Goal: Task Accomplishment & Management: Use online tool/utility

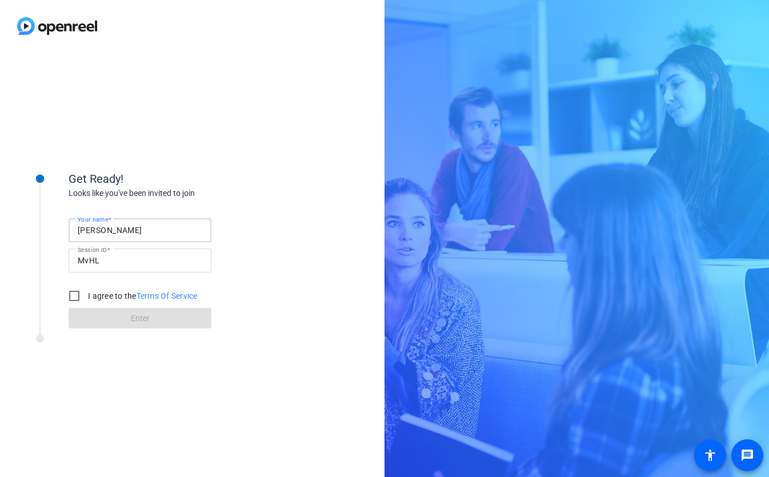
click at [111, 234] on input "[PERSON_NAME]" at bounding box center [140, 230] width 125 height 14
type input "[GEOGRAPHIC_DATA]"
click at [77, 294] on input "I agree to the Terms Of Service" at bounding box center [74, 295] width 23 height 23
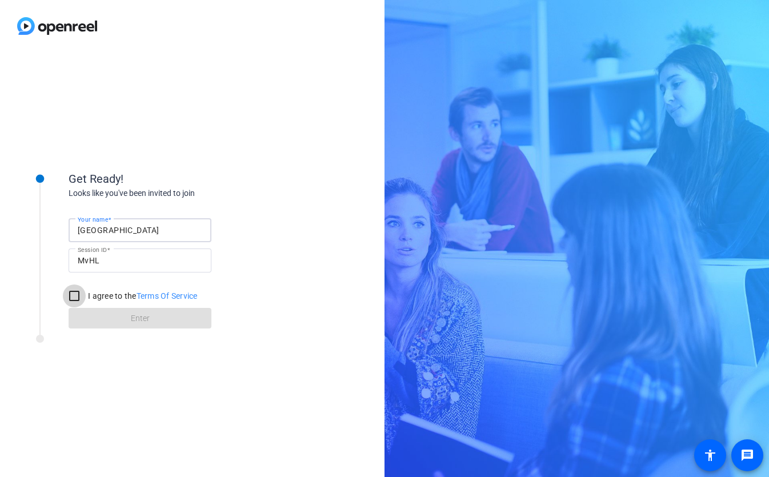
checkbox input "true"
click at [138, 234] on input "[GEOGRAPHIC_DATA]" at bounding box center [140, 230] width 125 height 14
type input "[GEOGRAPHIC_DATA]"
click at [125, 313] on span at bounding box center [140, 317] width 143 height 27
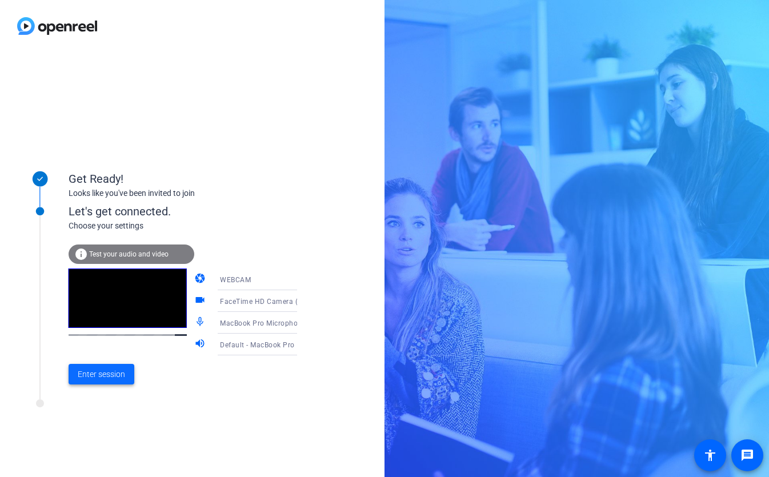
click at [108, 375] on span "Enter session" at bounding box center [101, 374] width 47 height 12
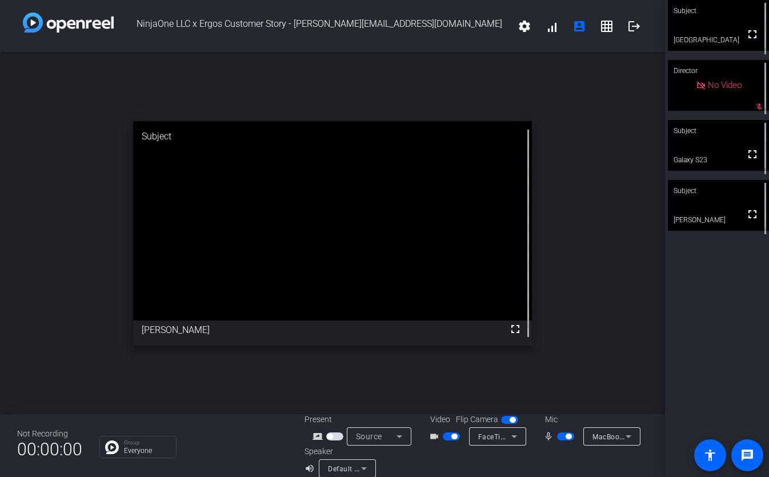
scroll to position [13, 0]
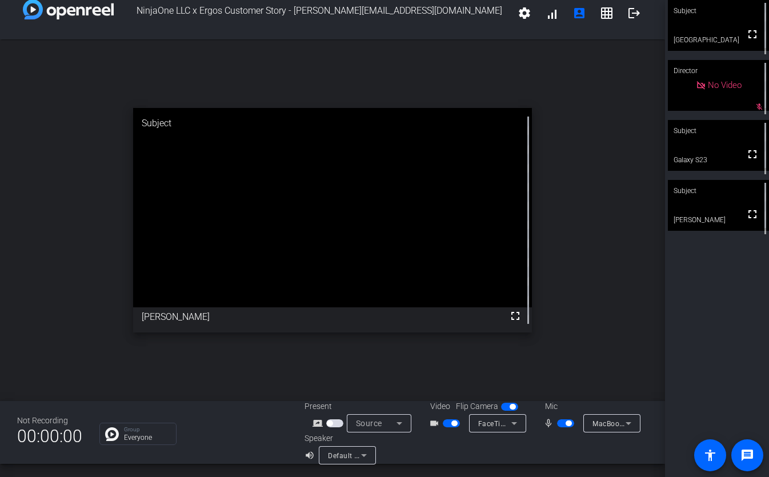
click at [447, 427] on span "button" at bounding box center [451, 423] width 17 height 8
click at [566, 423] on span "button" at bounding box center [569, 423] width 6 height 6
click at [749, 458] on mat-icon "message" at bounding box center [747, 455] width 14 height 14
click at [521, 18] on mat-icon "settings" at bounding box center [525, 13] width 14 height 14
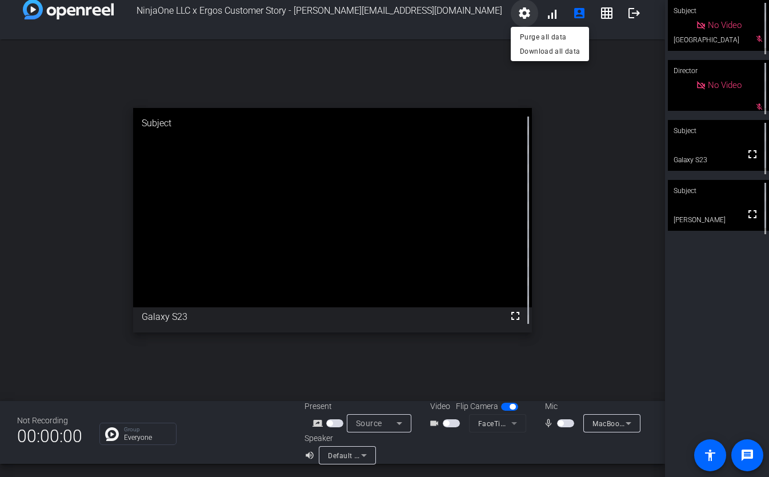
click at [521, 18] on div at bounding box center [384, 238] width 769 height 477
click at [63, 439] on span "00:00:00" at bounding box center [49, 437] width 65 height 28
click at [724, 85] on span "No Video" at bounding box center [725, 85] width 34 height 10
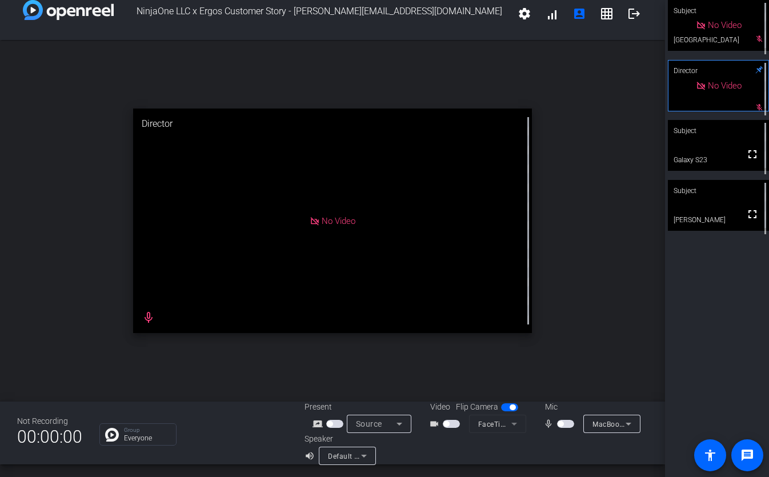
click at [709, 142] on div "Subject" at bounding box center [718, 131] width 101 height 22
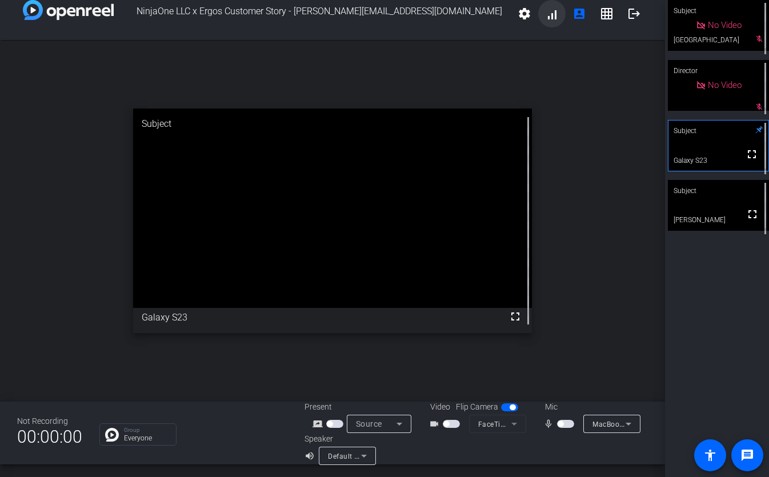
click at [557, 22] on span at bounding box center [551, 13] width 27 height 27
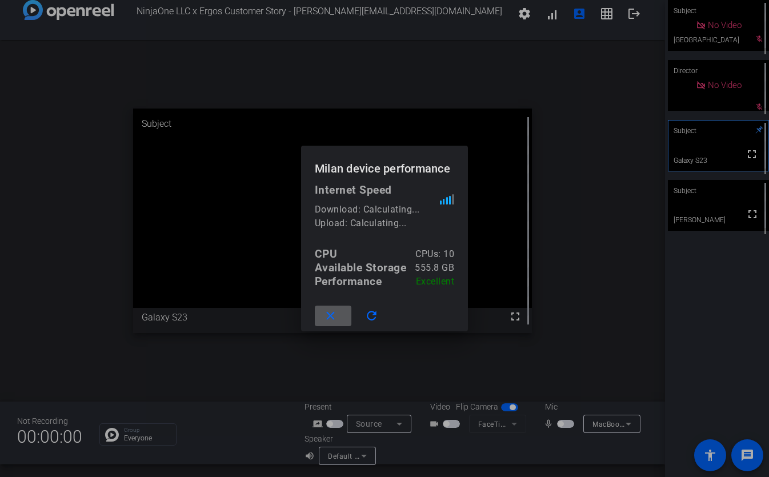
click at [325, 316] on mat-icon "close" at bounding box center [330, 316] width 14 height 14
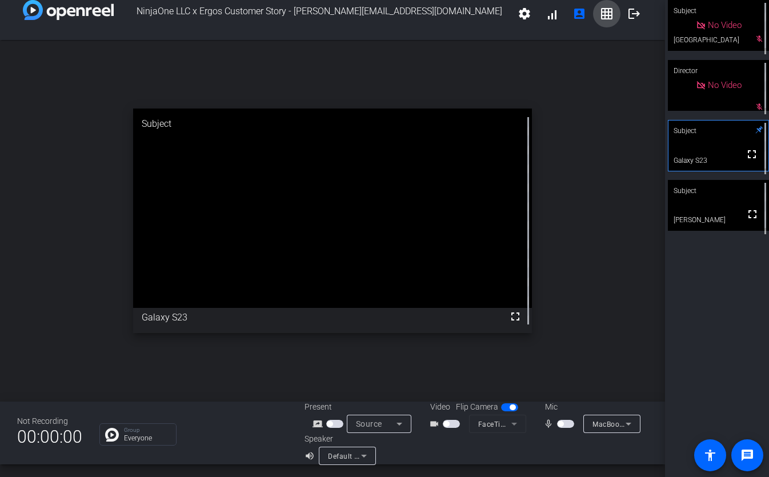
click at [606, 17] on mat-icon "grid_on" at bounding box center [607, 14] width 14 height 14
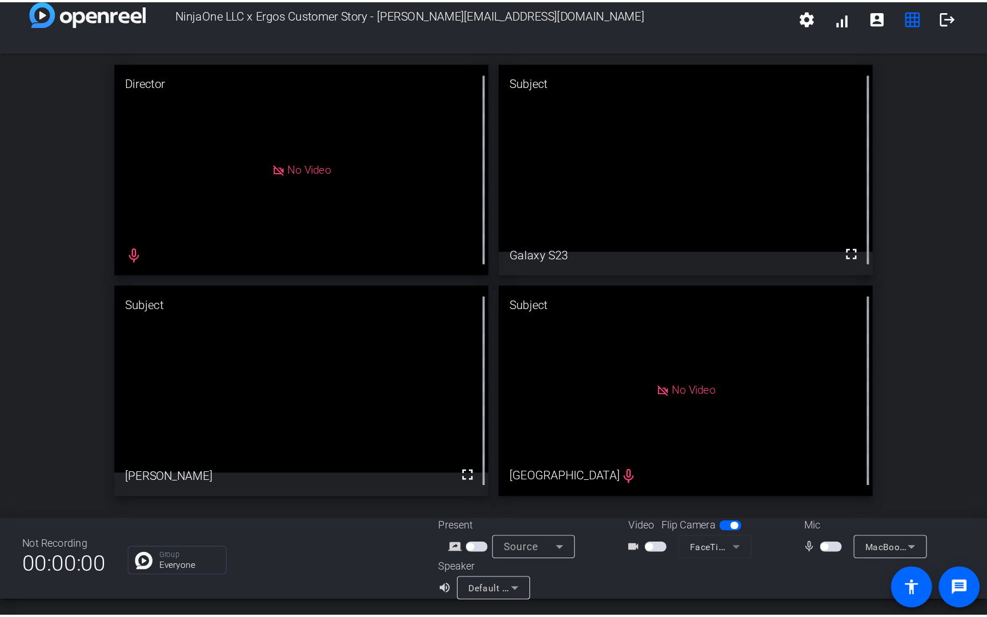
scroll to position [13, 0]
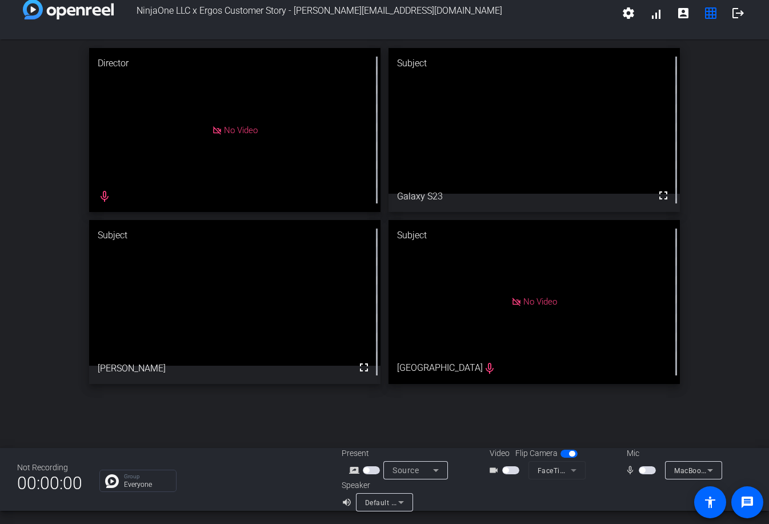
click at [121, 476] on div "Group Everyone" at bounding box center [137, 481] width 77 height 22
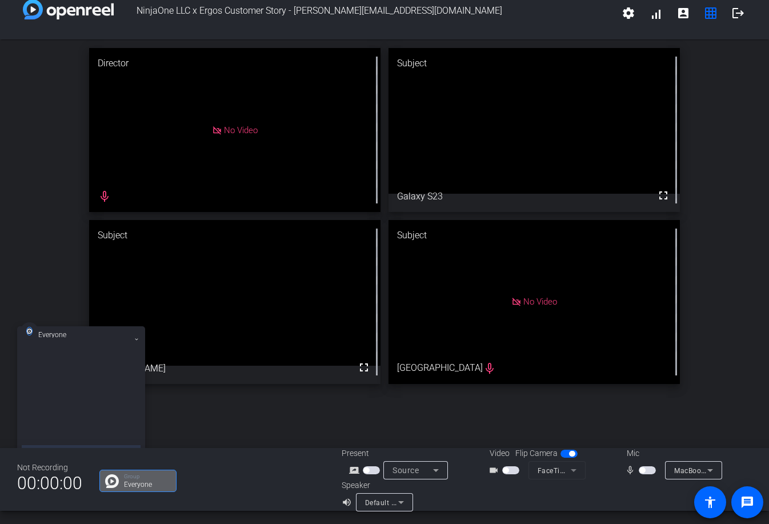
click at [97, 338] on div "Everyone" at bounding box center [85, 341] width 94 height 20
click at [58, 339] on div "Everyone" at bounding box center [85, 341] width 94 height 20
click at [53, 336] on h3 "Everyone" at bounding box center [61, 335] width 46 height 6
click at [138, 338] on icon at bounding box center [136, 339] width 5 height 5
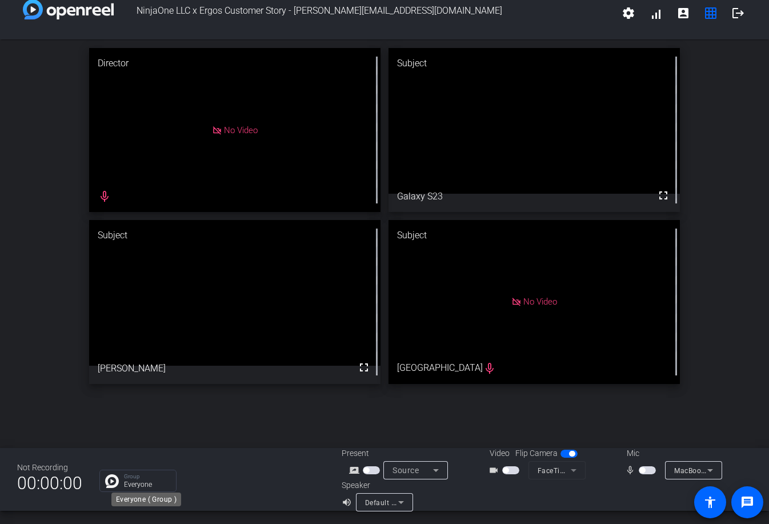
click at [137, 476] on p "Everyone" at bounding box center [147, 484] width 46 height 7
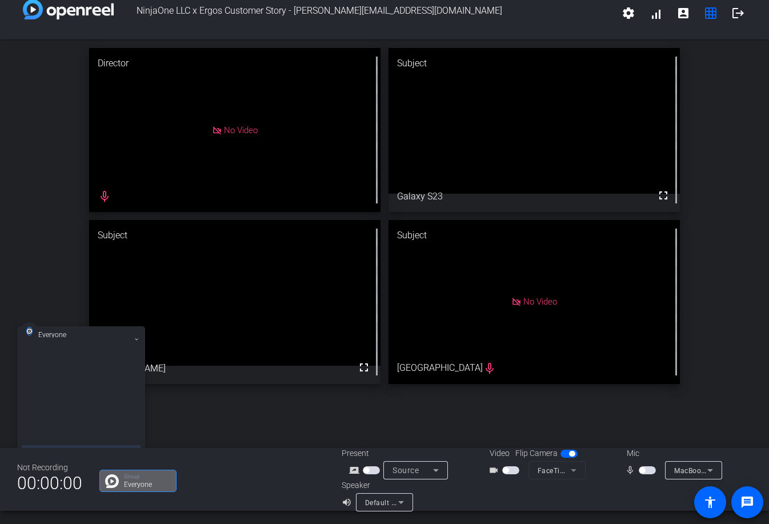
click at [98, 402] on div at bounding box center [81, 399] width 119 height 97
click at [118, 476] on img at bounding box center [112, 481] width 14 height 14
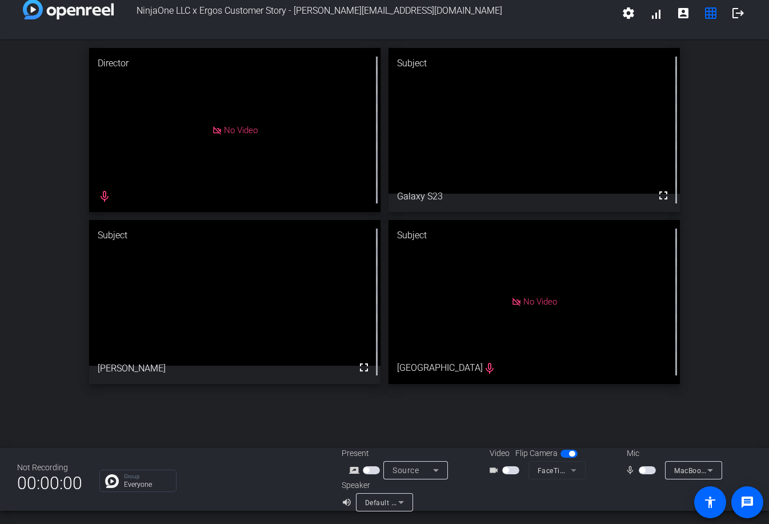
click at [118, 476] on img at bounding box center [112, 481] width 14 height 14
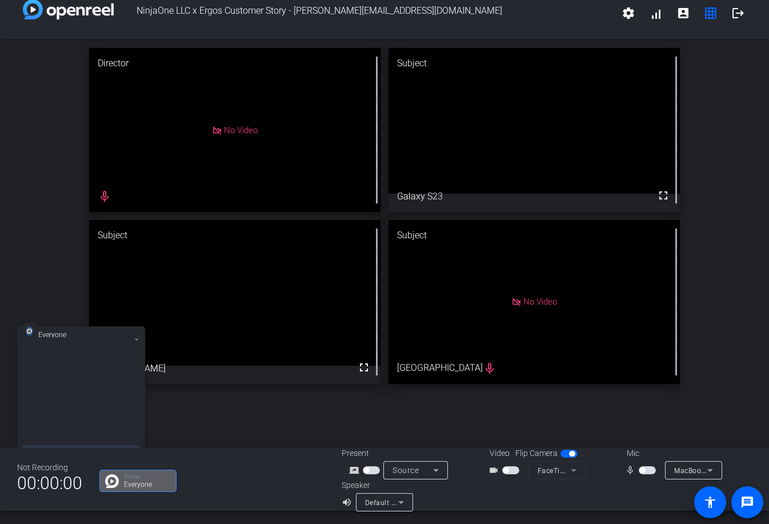
click at [135, 336] on mat-icon at bounding box center [137, 339] width 8 height 8
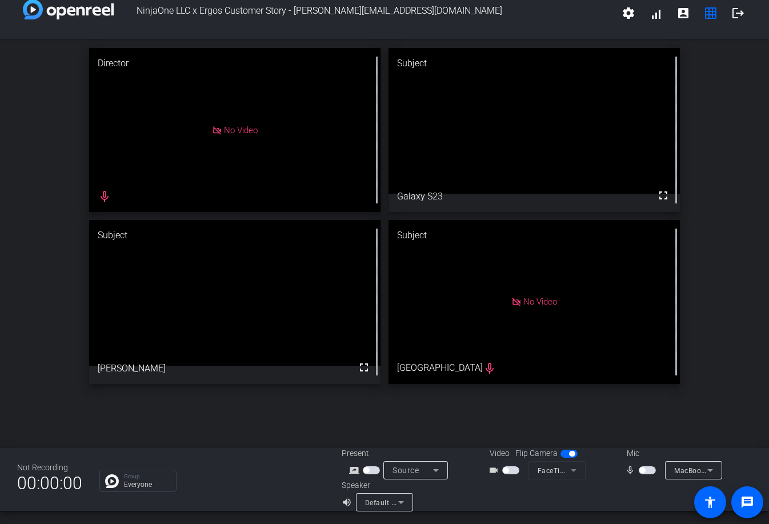
click at [45, 476] on span "00:00:00" at bounding box center [49, 483] width 65 height 28
click at [45, 467] on div "Not Recording" at bounding box center [49, 468] width 65 height 12
click at [109, 476] on img at bounding box center [112, 481] width 14 height 14
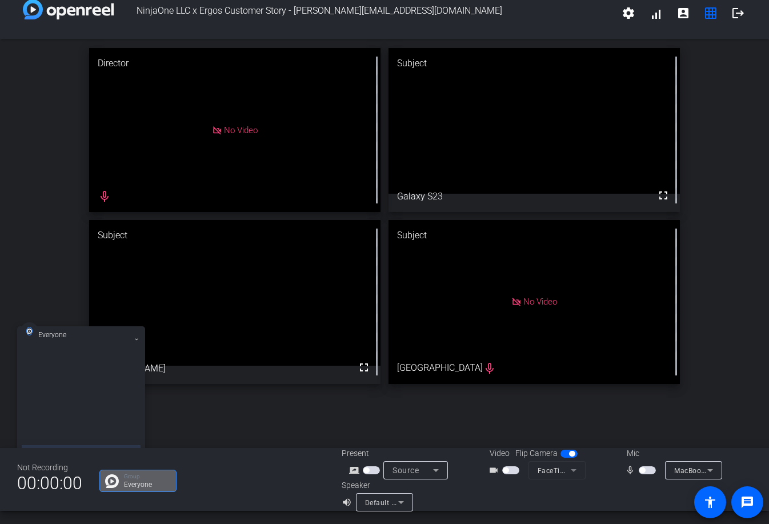
click at [36, 335] on div at bounding box center [30, 331] width 18 height 18
click at [33, 334] on div at bounding box center [30, 331] width 18 height 18
click at [66, 263] on div "Director No Video mic_none Subject fullscreen Galaxy S23 Subject fullscreen [PE…" at bounding box center [384, 215] width 769 height 353
click at [135, 340] on icon at bounding box center [136, 339] width 5 height 5
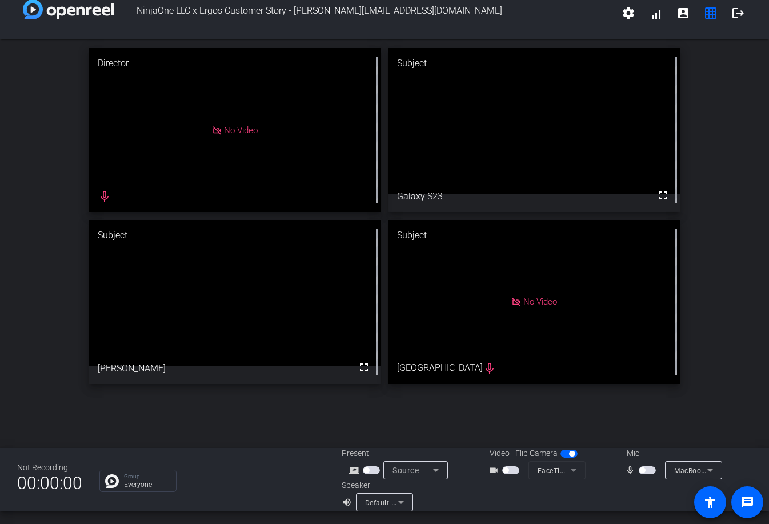
click at [587, 154] on video at bounding box center [533, 121] width 291 height 146
click at [665, 197] on mat-icon "fullscreen" at bounding box center [663, 196] width 14 height 14
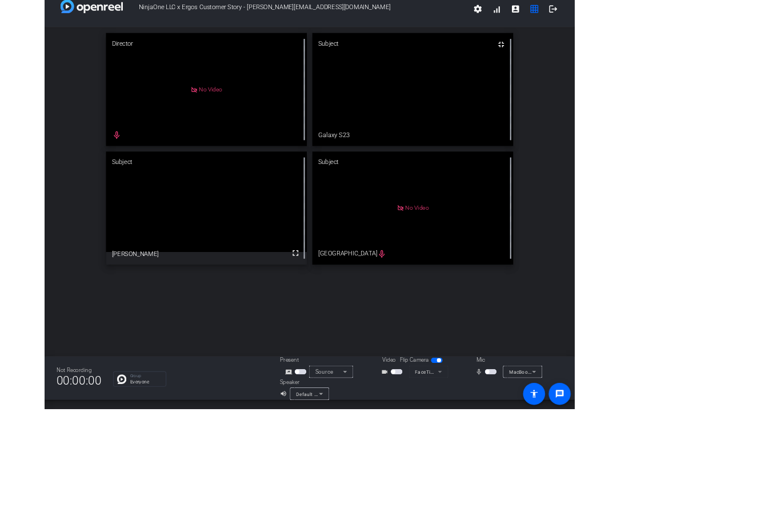
scroll to position [0, 0]
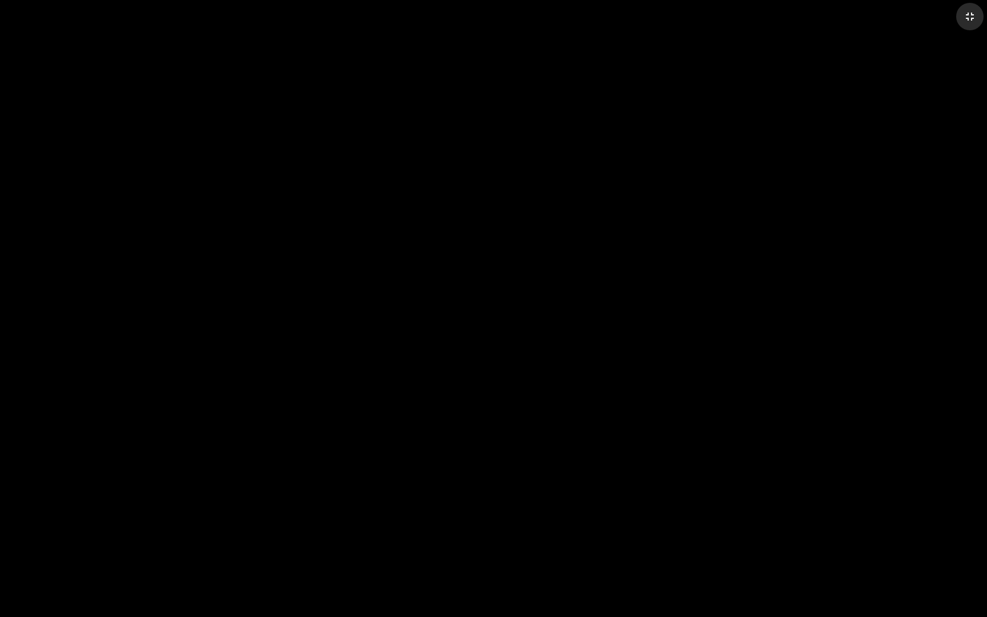
click at [768, 24] on span at bounding box center [969, 16] width 27 height 27
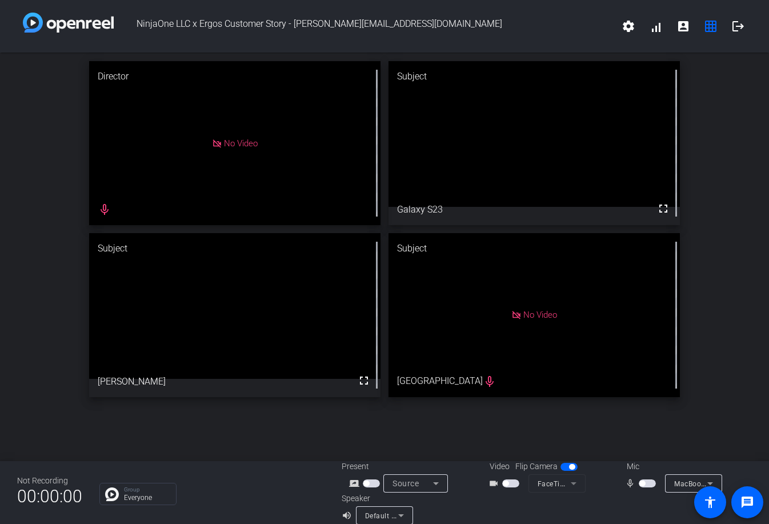
click at [651, 476] on span "button" at bounding box center [647, 483] width 17 height 8
click at [643, 476] on span "button" at bounding box center [647, 483] width 17 height 8
click at [645, 476] on span "button" at bounding box center [647, 483] width 17 height 8
click at [643, 476] on span "button" at bounding box center [647, 483] width 17 height 8
click at [652, 476] on span "button" at bounding box center [647, 483] width 17 height 8
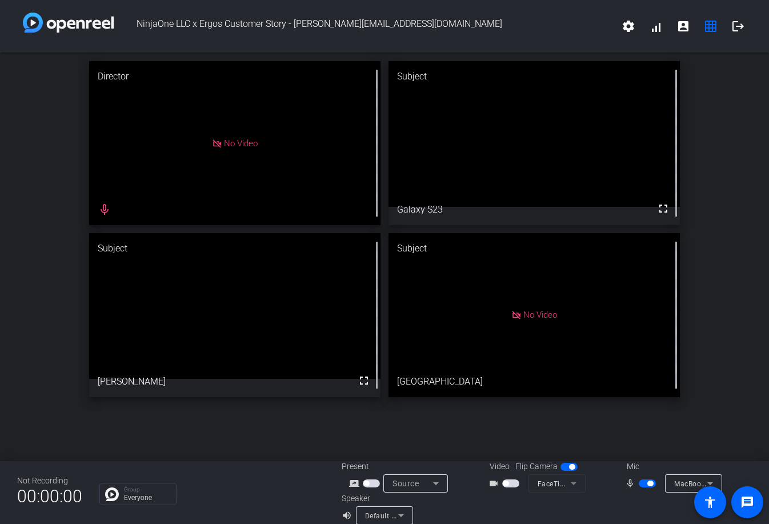
click at [647, 476] on span "button" at bounding box center [647, 483] width 17 height 8
click at [643, 476] on span "button" at bounding box center [647, 483] width 17 height 8
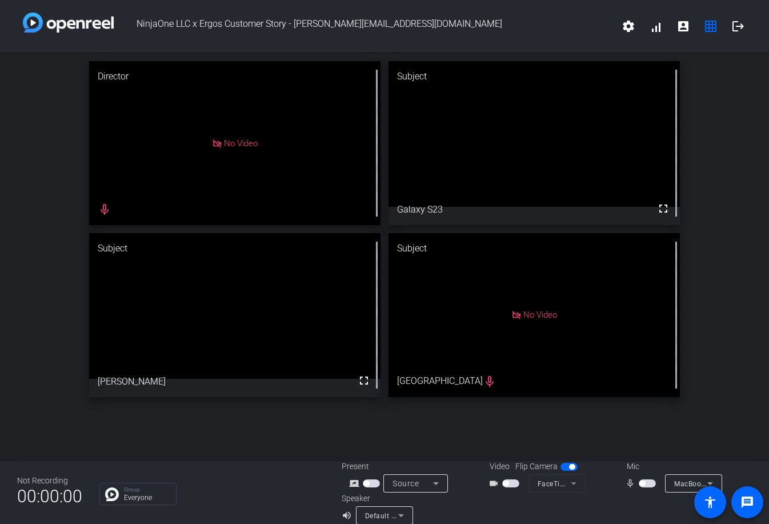
click at [643, 476] on span "button" at bounding box center [642, 483] width 6 height 6
click at [648, 476] on span "button" at bounding box center [647, 483] width 17 height 8
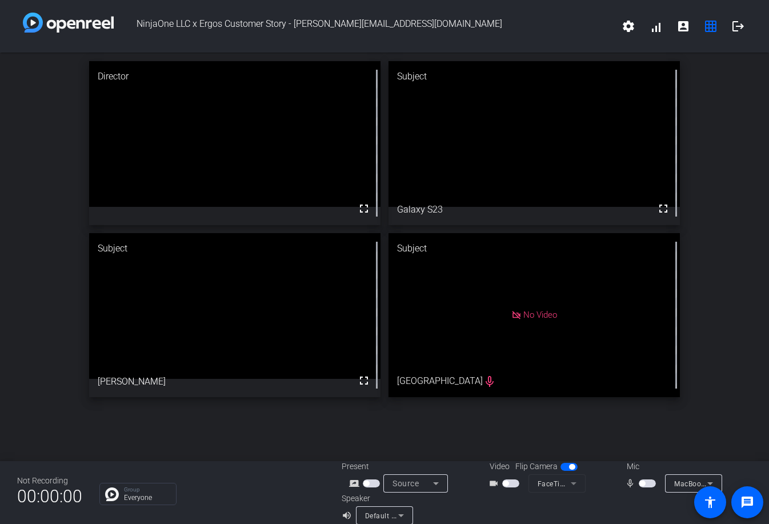
click at [648, 476] on span "button" at bounding box center [647, 483] width 17 height 8
